Goal: Transaction & Acquisition: Book appointment/travel/reservation

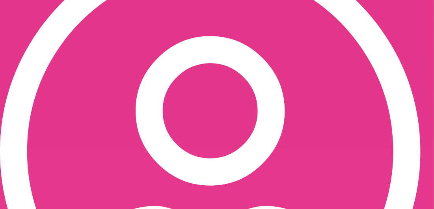
scroll to position [197, 0]
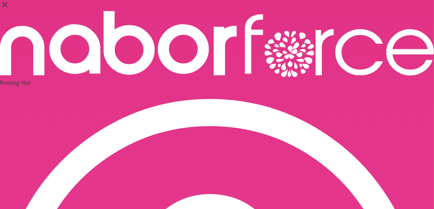
scroll to position [39, 0]
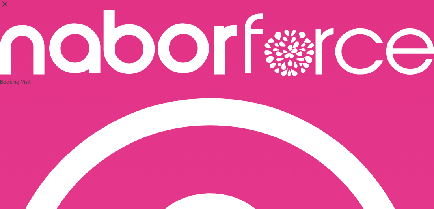
scroll to position [0, 0]
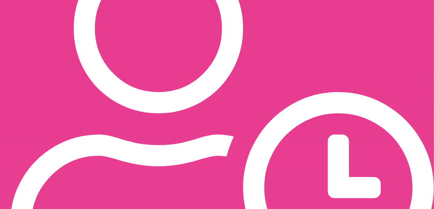
scroll to position [573, 0]
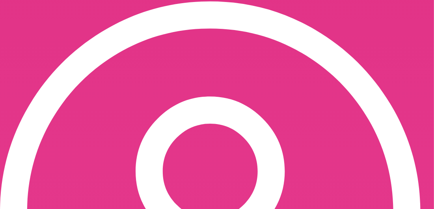
scroll to position [111, 0]
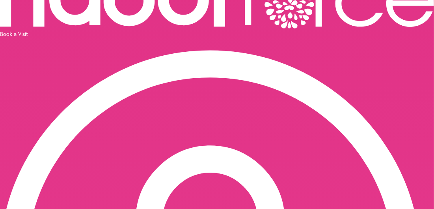
scroll to position [0, 0]
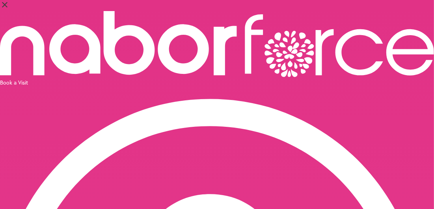
drag, startPoint x: 187, startPoint y: 92, endPoint x: 365, endPoint y: 13, distance: 194.3
click at [365, 79] on div "Book a Visit" at bounding box center [217, 82] width 434 height 7
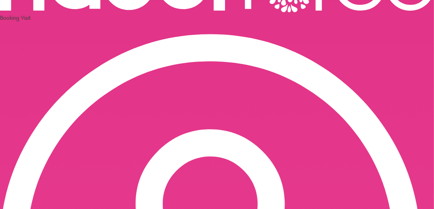
scroll to position [79, 0]
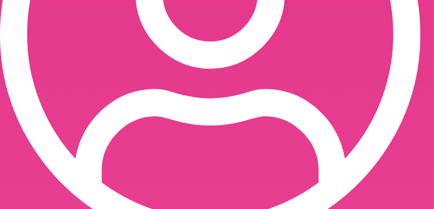
scroll to position [276, 0]
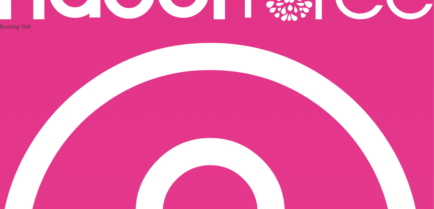
scroll to position [39, 0]
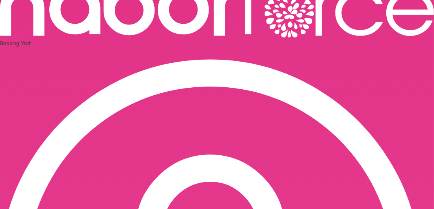
select select "********"
select select "***"
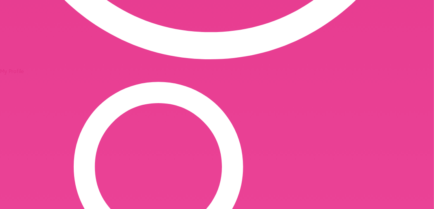
scroll to position [473, 0]
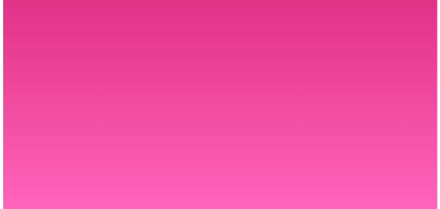
scroll to position [0, 0]
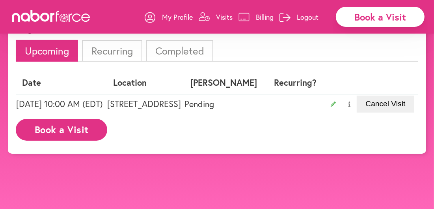
scroll to position [49, 0]
